Goal: Check status

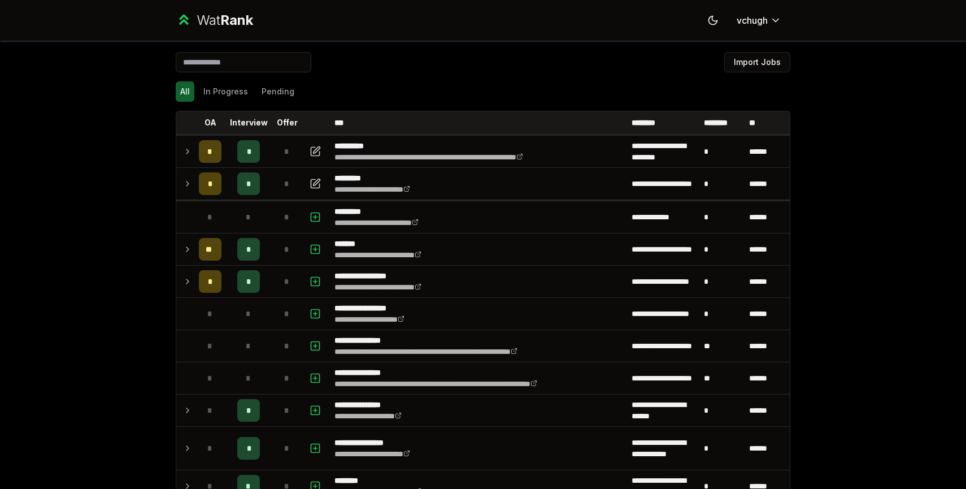
click at [284, 153] on span "*" at bounding box center [286, 151] width 5 height 11
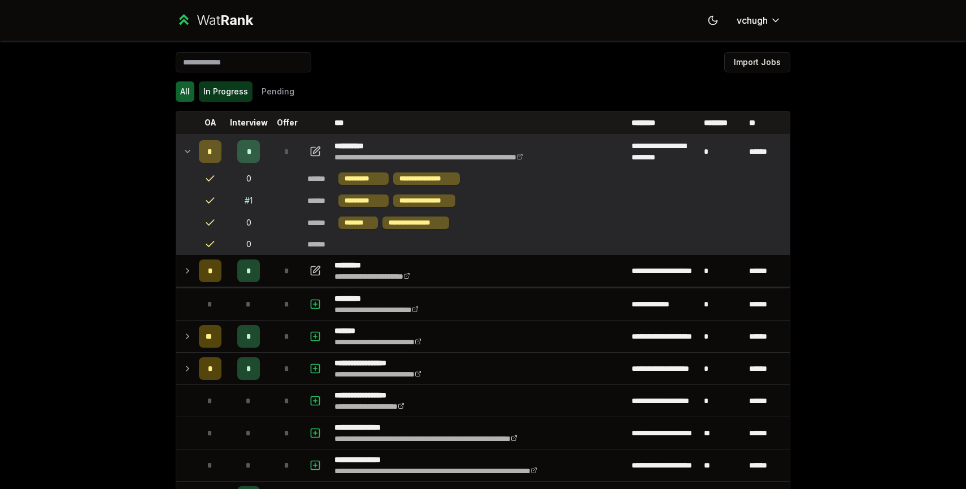
click at [201, 84] on button "In Progress" at bounding box center [226, 91] width 54 height 20
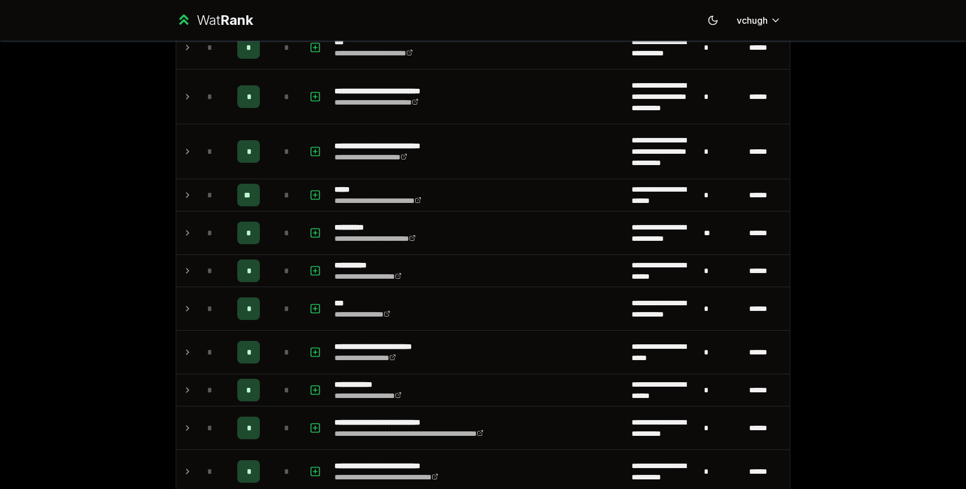
scroll to position [507, 0]
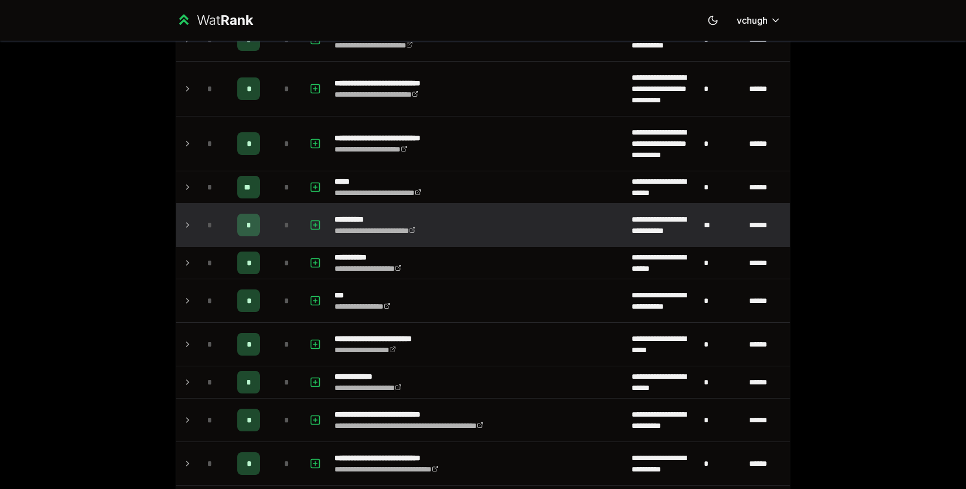
click at [195, 216] on td "*" at bounding box center [210, 224] width 32 height 43
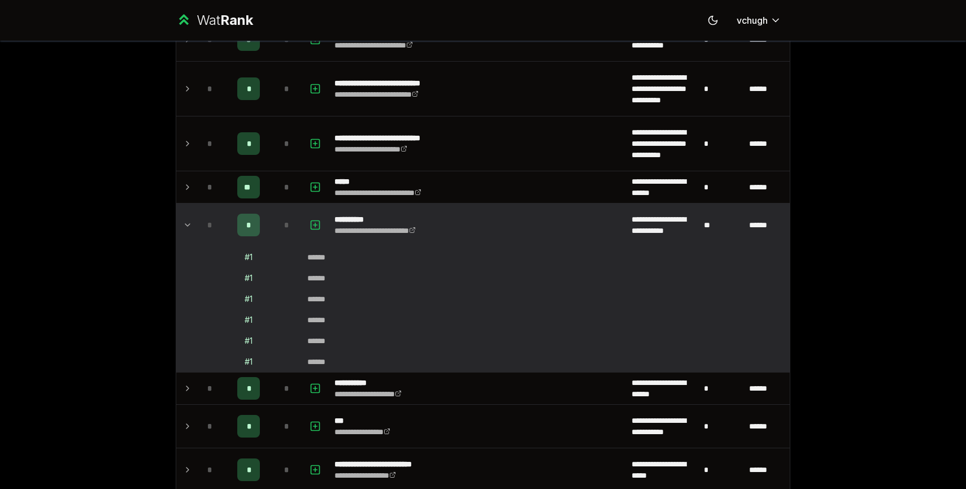
click at [247, 257] on div "# 1" at bounding box center [249, 256] width 8 height 11
click at [178, 219] on td at bounding box center [185, 224] width 18 height 43
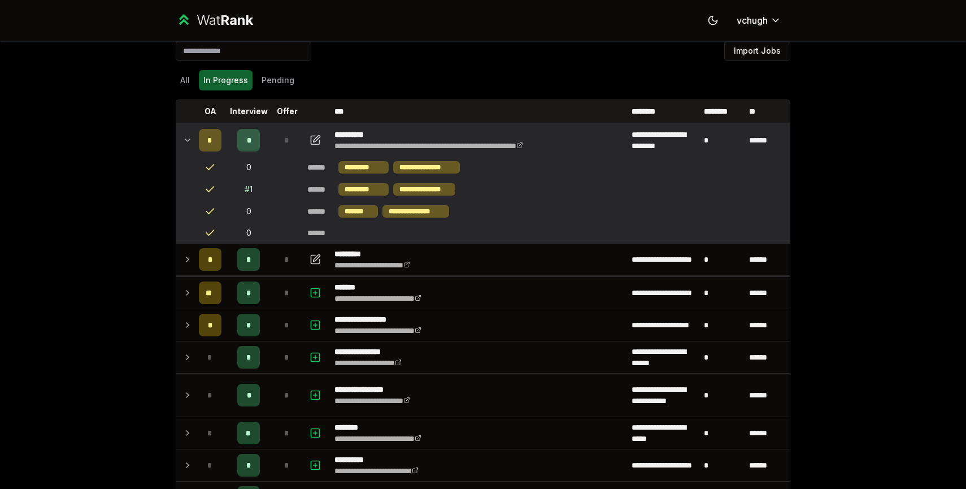
scroll to position [0, 0]
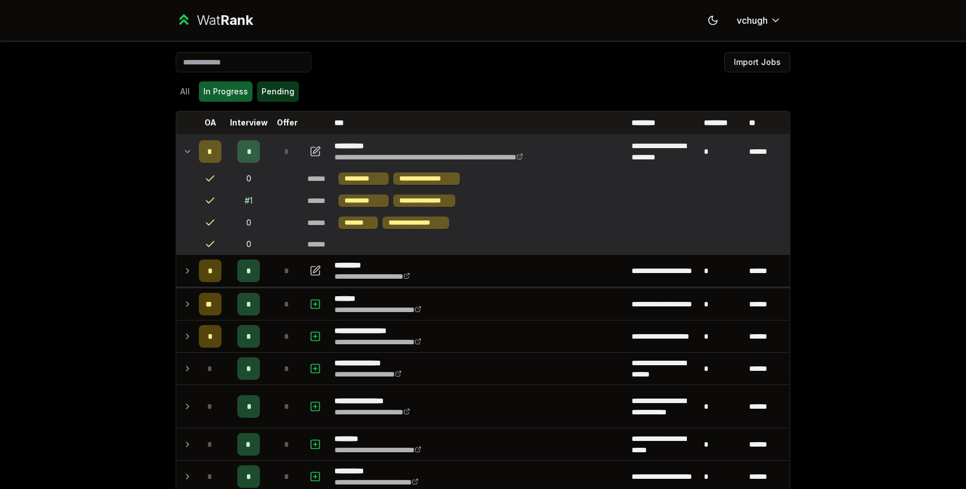
click at [265, 98] on button "Pending" at bounding box center [278, 91] width 42 height 20
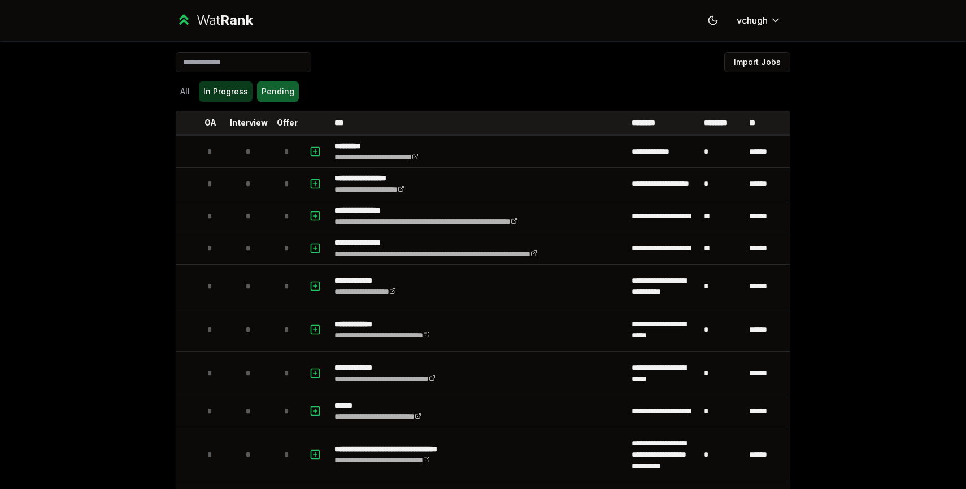
click at [218, 99] on button "In Progress" at bounding box center [226, 91] width 54 height 20
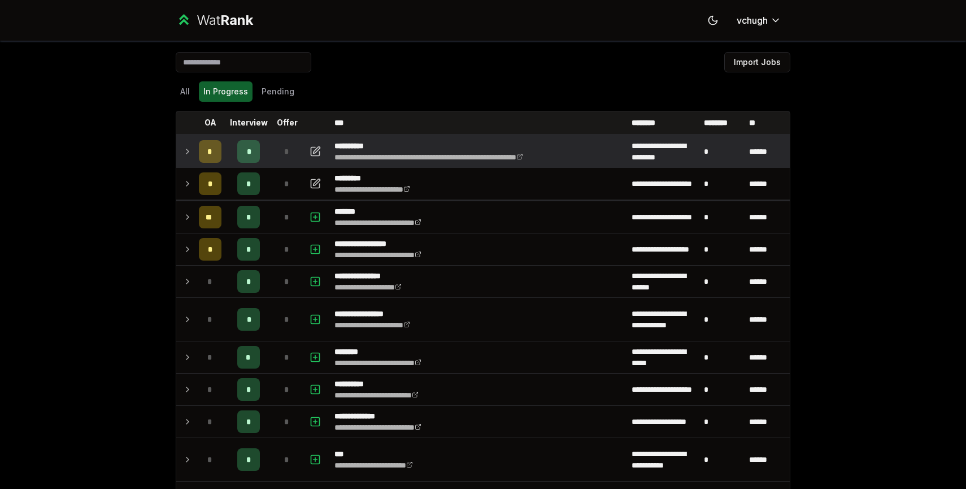
click at [272, 150] on td "*" at bounding box center [287, 152] width 32 height 32
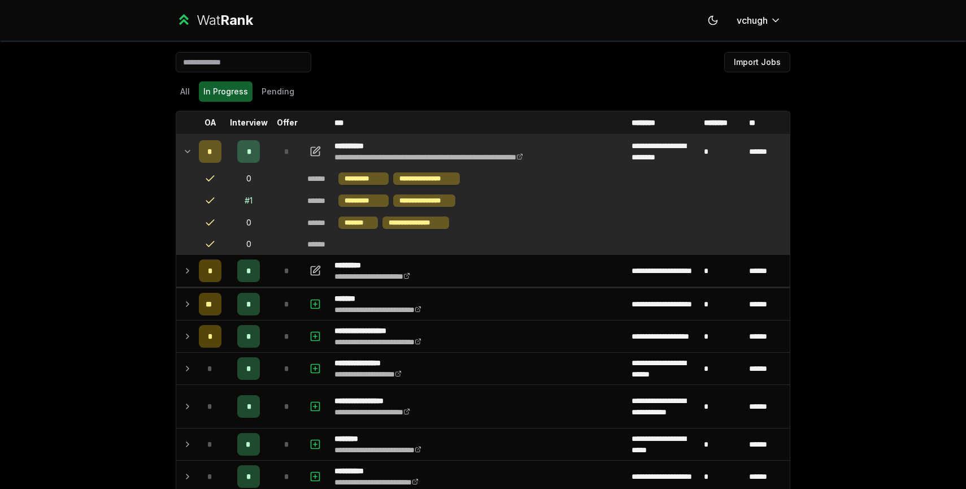
click at [249, 202] on div "# 1" at bounding box center [249, 200] width 8 height 11
click at [273, 198] on td at bounding box center [287, 200] width 32 height 21
click at [197, 95] on div "All In Progress Pending" at bounding box center [483, 91] width 615 height 20
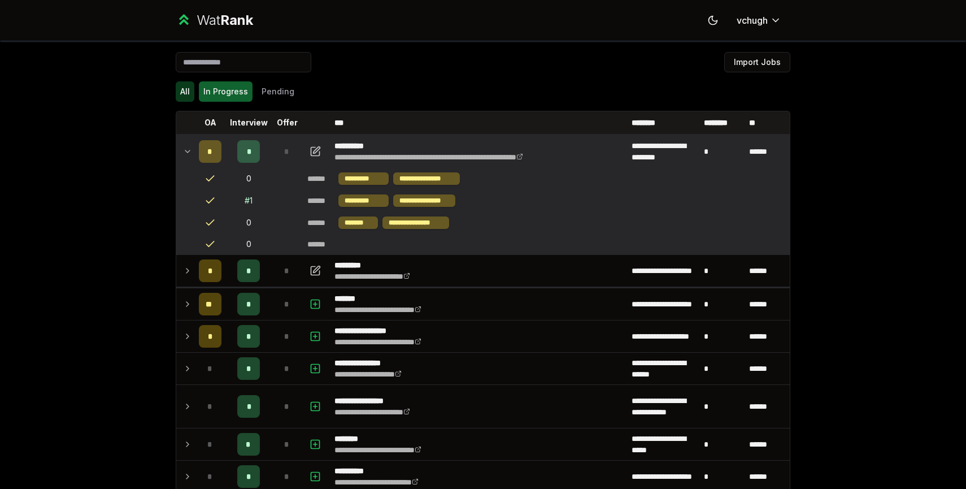
click at [189, 95] on button "All" at bounding box center [185, 91] width 19 height 20
